Goal: Transaction & Acquisition: Download file/media

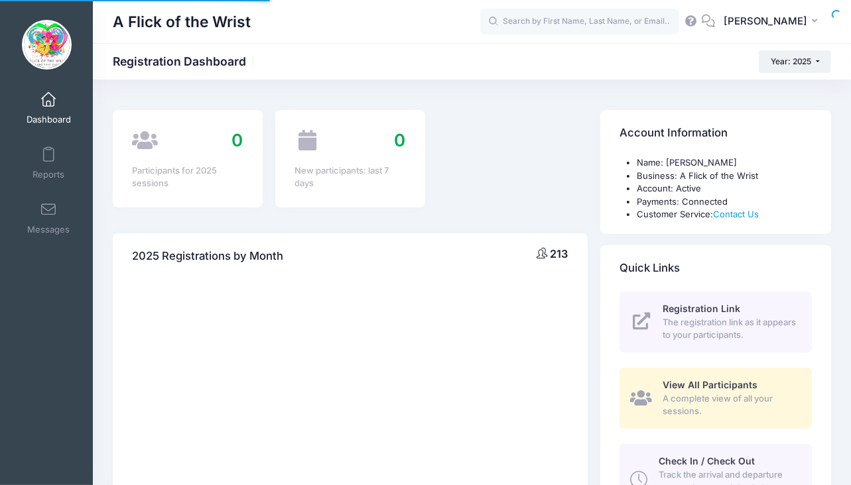
select select
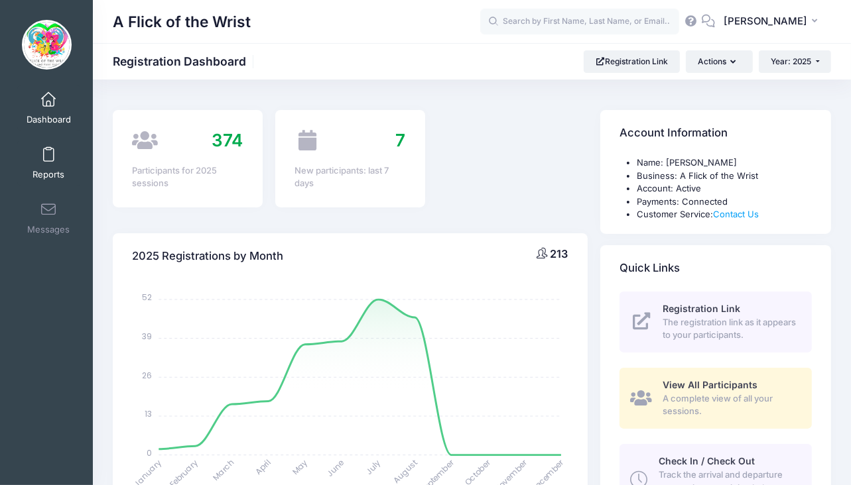
click at [54, 150] on link "Reports" at bounding box center [48, 163] width 63 height 46
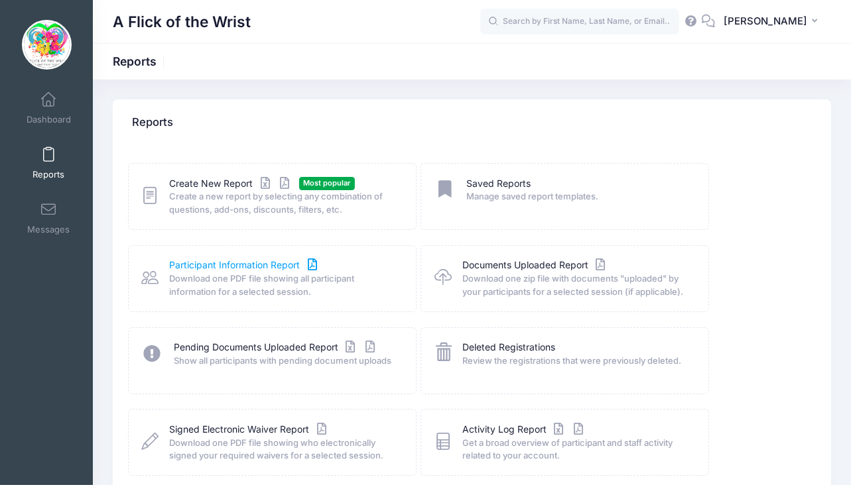
click at [212, 270] on link "Participant Information Report" at bounding box center [245, 266] width 151 height 14
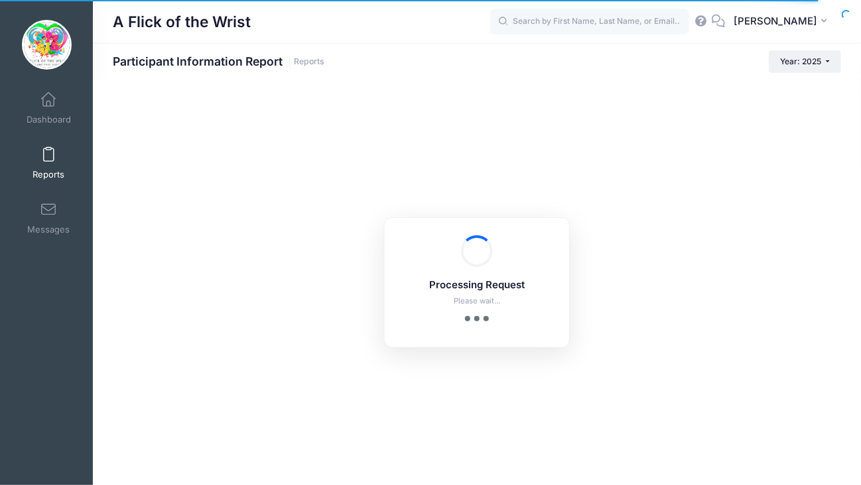
checkbox input "true"
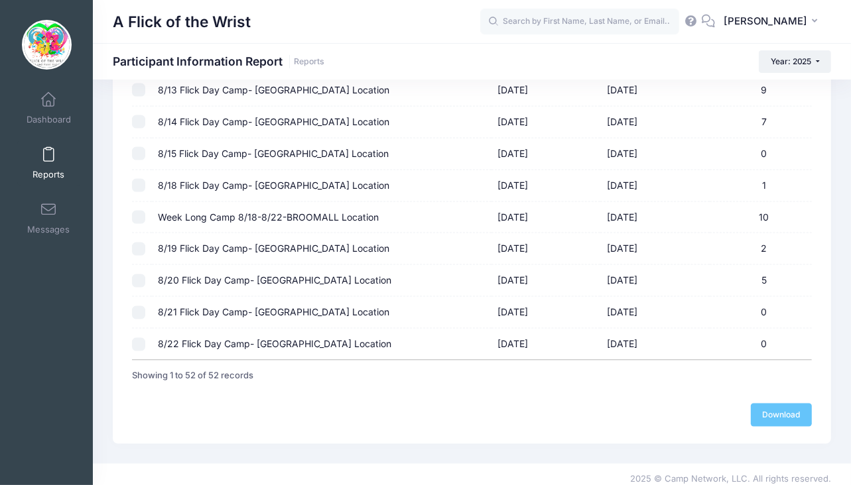
scroll to position [1536, 0]
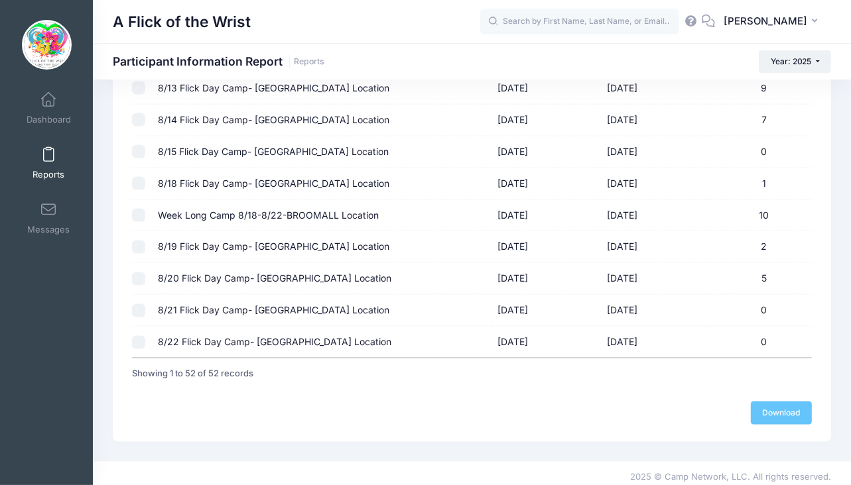
click at [137, 210] on input "checkbox" at bounding box center [138, 215] width 13 height 13
checkbox input "true"
click at [785, 413] on link "Download" at bounding box center [781, 413] width 61 height 23
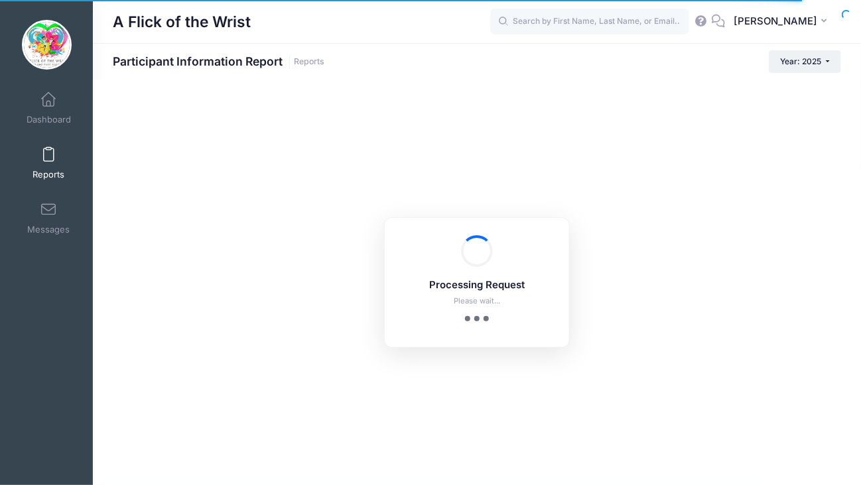
checkbox input "true"
